Goal: Transaction & Acquisition: Purchase product/service

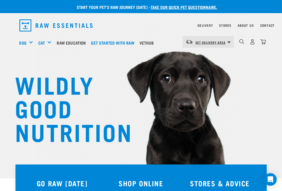
click at [206, 40] on link "Set Delivery Area" at bounding box center [211, 42] width 30 height 8
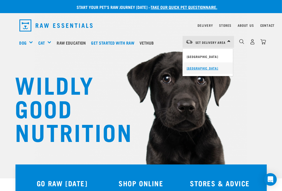
click at [205, 66] on link "[GEOGRAPHIC_DATA]" at bounding box center [208, 69] width 50 height 12
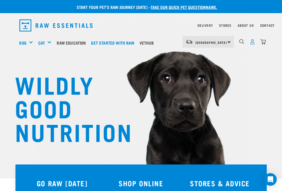
click at [252, 41] on img "dropdown navigation" at bounding box center [253, 42] width 6 height 6
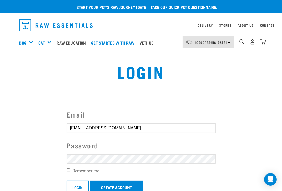
click at [97, 171] on label "Remember me" at bounding box center [141, 171] width 149 height 6
click at [70, 171] on input "Remember me" at bounding box center [68, 170] width 3 height 3
checkbox input "true"
click at [108, 184] on link "Create Account" at bounding box center [117, 187] width 54 height 13
click at [80, 184] on input "Login" at bounding box center [78, 187] width 22 height 13
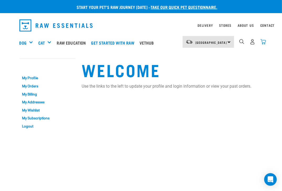
click at [263, 40] on img "dropdown navigation" at bounding box center [264, 42] width 6 height 6
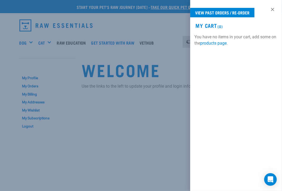
click at [163, 113] on div at bounding box center [141, 95] width 282 height 191
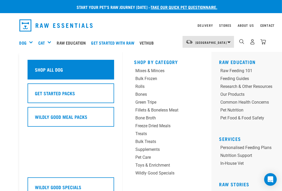
click at [50, 70] on h5 "Shop All Dog" at bounding box center [49, 69] width 28 height 7
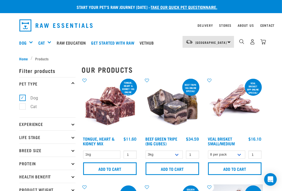
scroll to position [26, 0]
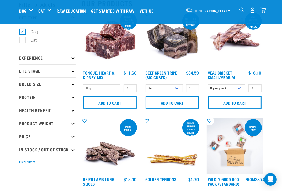
click at [31, 96] on p "Protein" at bounding box center [47, 97] width 56 height 13
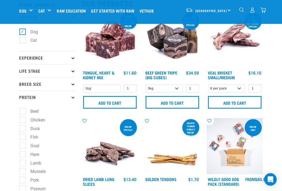
click at [23, 144] on label "Goat" at bounding box center [31, 146] width 19 height 7
click at [23, 144] on input "Goat" at bounding box center [20, 144] width 3 height 3
checkbox input "true"
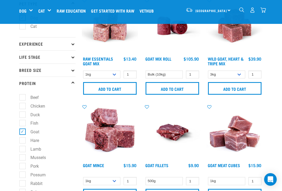
scroll to position [53, 0]
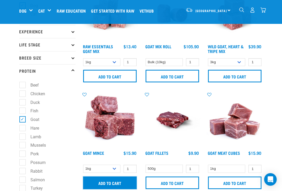
click at [131, 181] on input "Add to cart" at bounding box center [110, 183] width 54 height 13
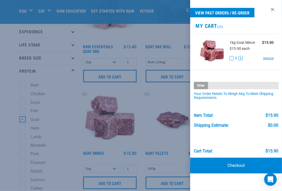
click at [180, 147] on div at bounding box center [141, 95] width 282 height 191
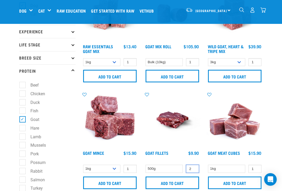
type input "2"
click at [193, 167] on input "2" at bounding box center [192, 169] width 13 height 8
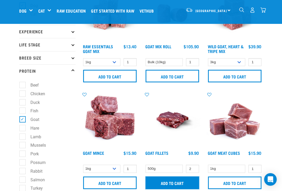
click at [188, 181] on input "Add to cart" at bounding box center [173, 183] width 54 height 13
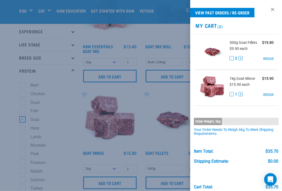
click at [85, 104] on div at bounding box center [141, 95] width 282 height 191
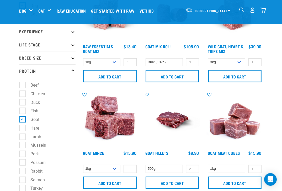
click at [24, 117] on label "Goat" at bounding box center [31, 119] width 19 height 7
click at [23, 117] on input "Goat" at bounding box center [20, 118] width 3 height 3
checkbox input "false"
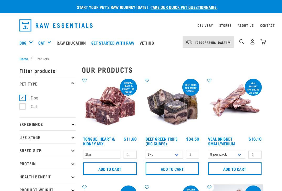
click at [23, 170] on p "Health Benefit" at bounding box center [47, 176] width 56 height 13
click at [27, 164] on p "Protein" at bounding box center [47, 163] width 56 height 13
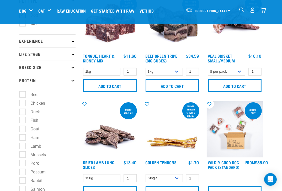
scroll to position [53, 0]
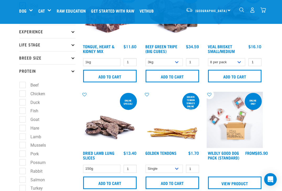
click at [22, 170] on label "Rabbit" at bounding box center [33, 171] width 23 height 7
click at [21, 170] on input "Rabbit" at bounding box center [20, 170] width 3 height 3
checkbox input "true"
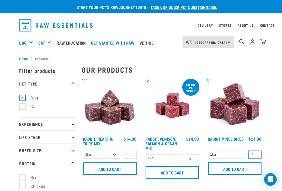
click at [256, 152] on input "2" at bounding box center [255, 155] width 13 height 8
type input "3"
click at [256, 152] on input "3" at bounding box center [255, 155] width 13 height 8
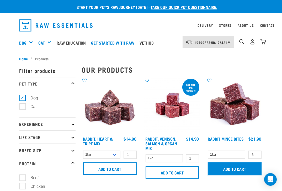
click at [242, 168] on input "Add to cart" at bounding box center [235, 169] width 54 height 13
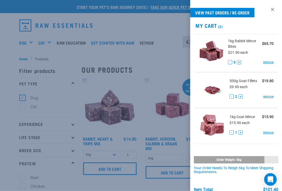
click at [80, 171] on div at bounding box center [141, 95] width 282 height 191
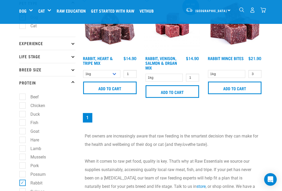
scroll to position [53, 0]
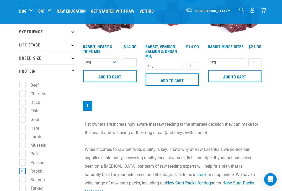
click at [23, 171] on label "Rabbit" at bounding box center [33, 171] width 23 height 7
click at [23, 171] on input "Rabbit" at bounding box center [20, 170] width 3 height 3
checkbox input "false"
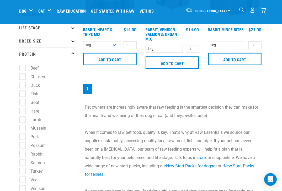
scroll to position [79, 0]
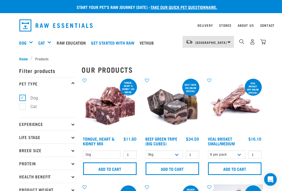
click at [33, 163] on p "Protein" at bounding box center [47, 163] width 56 height 13
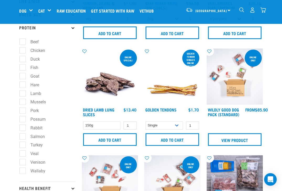
scroll to position [105, 0]
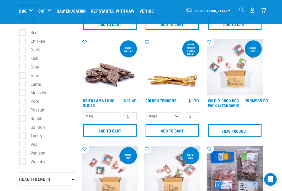
click at [22, 162] on label "Wallaby" at bounding box center [34, 162] width 25 height 7
click at [22, 162] on input "Wallaby" at bounding box center [20, 160] width 3 height 3
checkbox input "true"
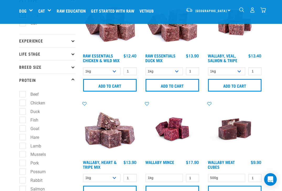
scroll to position [53, 0]
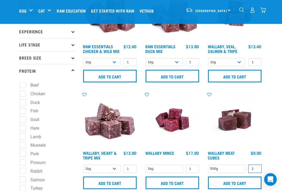
type input "2"
click at [255, 167] on input "2" at bounding box center [255, 169] width 13 height 8
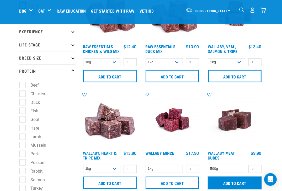
click at [236, 181] on input "Add to cart" at bounding box center [235, 183] width 54 height 13
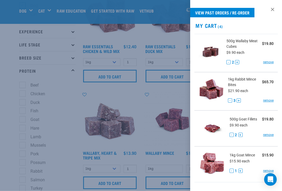
click at [169, 138] on div at bounding box center [141, 95] width 282 height 191
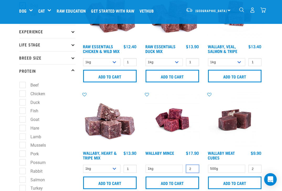
type input "2"
click at [195, 167] on input "2" at bounding box center [192, 169] width 13 height 8
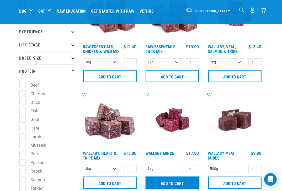
click at [179, 180] on input "Add to cart" at bounding box center [173, 183] width 54 height 13
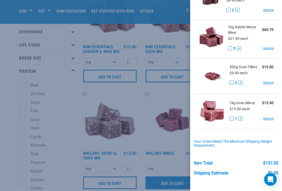
scroll to position [101, 0]
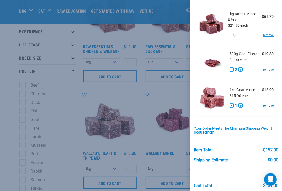
drag, startPoint x: 85, startPoint y: 149, endPoint x: 84, endPoint y: 144, distance: 4.5
click at [85, 149] on div at bounding box center [141, 95] width 282 height 191
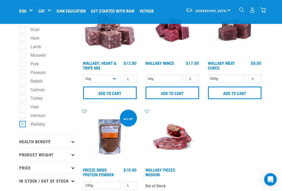
scroll to position [158, 0]
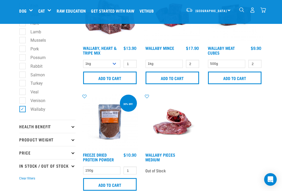
click at [22, 109] on label "Wallaby" at bounding box center [34, 109] width 25 height 7
click at [21, 109] on input "Wallaby" at bounding box center [20, 108] width 3 height 3
checkbox input "false"
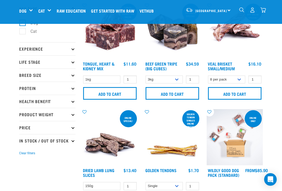
scroll to position [53, 0]
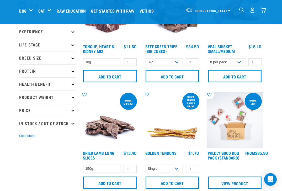
click at [29, 69] on p "Protein" at bounding box center [47, 70] width 56 height 13
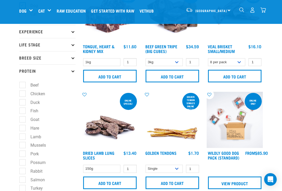
click at [22, 163] on label "Possum" at bounding box center [35, 162] width 26 height 7
click at [21, 163] on input "Possum" at bounding box center [20, 161] width 3 height 3
checkbox input "true"
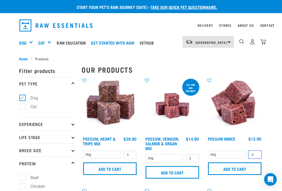
type input "2"
click at [257, 153] on input "2" at bounding box center [255, 155] width 13 height 8
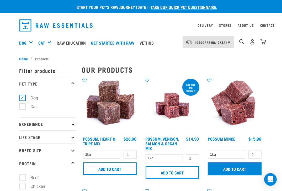
click at [247, 167] on input "Add to cart" at bounding box center [235, 169] width 54 height 13
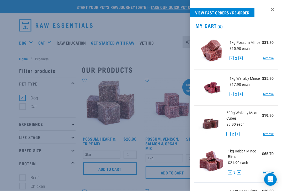
click at [140, 158] on div at bounding box center [141, 95] width 282 height 191
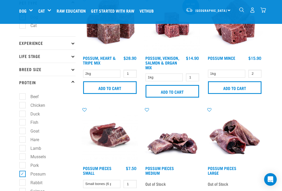
scroll to position [53, 0]
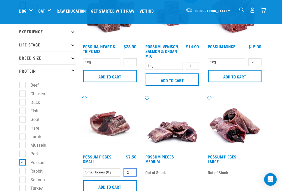
type input "2"
click at [131, 171] on input "2" at bounding box center [130, 173] width 13 height 8
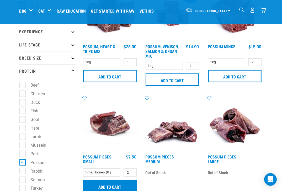
click at [125, 184] on input "Add to cart" at bounding box center [110, 186] width 54 height 13
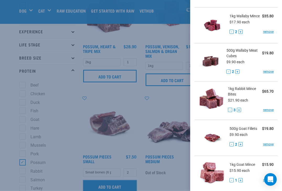
scroll to position [122, 0]
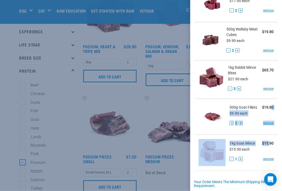
drag, startPoint x: 267, startPoint y: 115, endPoint x: 266, endPoint y: 142, distance: 27.1
click at [266, 142] on ul "Small bones (6 pack) Possum Pieces Small $15.00 $7.50 each - 2 + remove 1kg Pos…" at bounding box center [236, 41] width 92 height 259
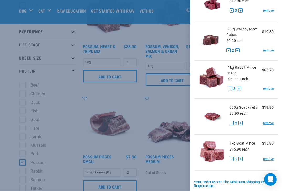
drag, startPoint x: 266, startPoint y: 142, endPoint x: 247, endPoint y: 170, distance: 33.7
click at [247, 170] on li "1kg Goat Mince $15.90 $15.90 each - 1 + remove" at bounding box center [237, 153] width 84 height 36
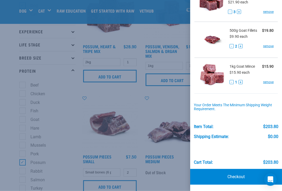
scroll to position [203, 0]
click at [238, 176] on link "Checkout" at bounding box center [236, 177] width 92 height 16
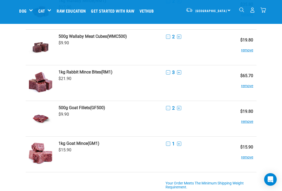
scroll to position [131, 0]
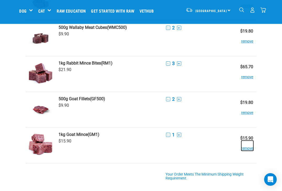
click at [250, 148] on button "remove" at bounding box center [248, 146] width 12 height 10
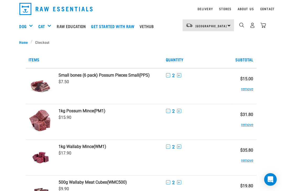
scroll to position [0, 0]
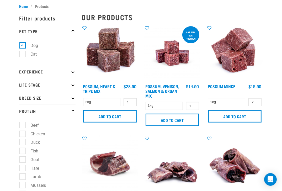
click at [23, 167] on label "Hare" at bounding box center [31, 168] width 19 height 7
click at [23, 167] on input "Hare" at bounding box center [20, 167] width 3 height 3
checkbox input "true"
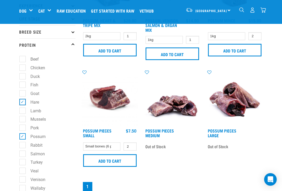
scroll to position [79, 0]
click at [23, 136] on label "Possum" at bounding box center [35, 136] width 26 height 7
click at [23, 136] on input "Possum" at bounding box center [20, 135] width 3 height 3
checkbox input "false"
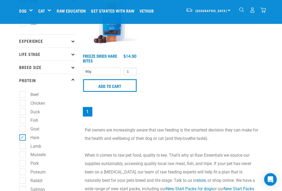
scroll to position [53, 0]
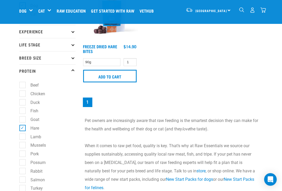
click at [22, 118] on label "Goat" at bounding box center [31, 119] width 19 height 7
click at [22, 118] on input "Goat" at bounding box center [20, 118] width 3 height 3
checkbox input "true"
click at [22, 128] on label "Hare" at bounding box center [31, 128] width 19 height 7
click at [22, 128] on input "Hare" at bounding box center [20, 127] width 3 height 3
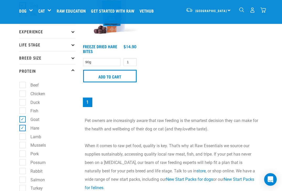
checkbox input "false"
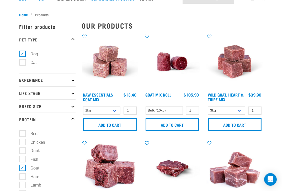
scroll to position [53, 0]
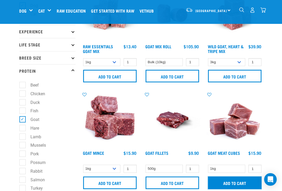
click at [236, 183] on input "Add to cart" at bounding box center [235, 183] width 54 height 13
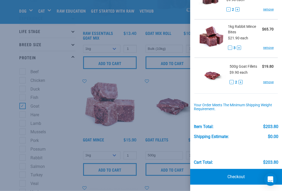
scroll to position [79, 0]
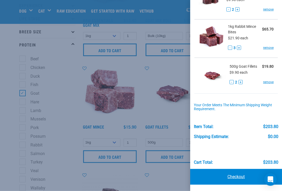
click at [237, 176] on link "Checkout" at bounding box center [236, 177] width 92 height 16
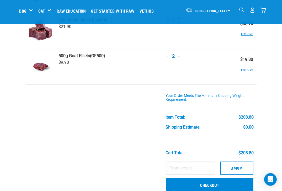
scroll to position [236, 0]
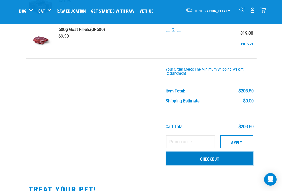
click at [211, 156] on link "Checkout" at bounding box center [209, 159] width 87 height 14
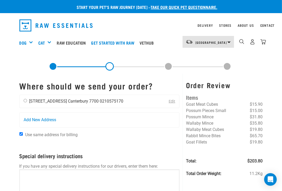
click at [24, 100] on input "radio" at bounding box center [25, 100] width 3 height 3
radio input "true"
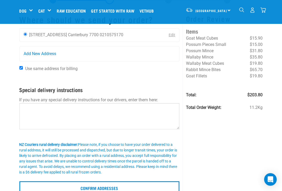
scroll to position [53, 0]
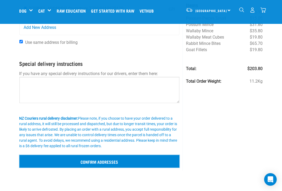
click at [105, 160] on input "Confirm addresses" at bounding box center [99, 161] width 160 height 13
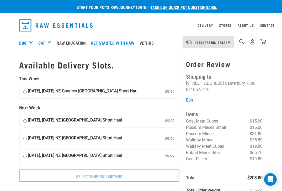
click at [24, 91] on input "[DATE], [DATE] NZ [GEOGRAPHIC_DATA] Short Haul $9.99" at bounding box center [24, 92] width 3 height 8
radio input "true"
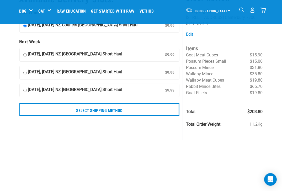
scroll to position [26, 0]
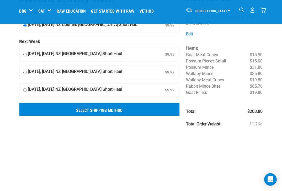
click at [114, 108] on input "Select Shipping Method" at bounding box center [99, 109] width 160 height 13
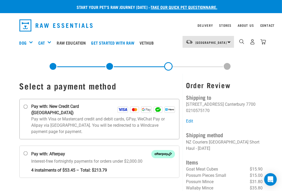
click at [24, 106] on input "Pay with: New Credit Card ([GEOGRAPHIC_DATA])" at bounding box center [25, 107] width 4 height 4
radio input "true"
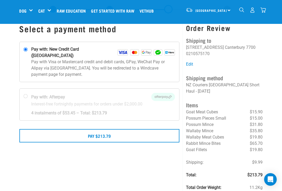
scroll to position [26, 0]
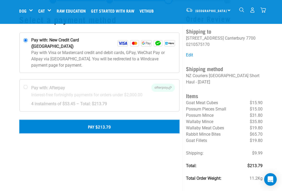
click at [120, 120] on button "Pay $213.79" at bounding box center [99, 126] width 160 height 13
